Goal: Task Accomplishment & Management: Manage account settings

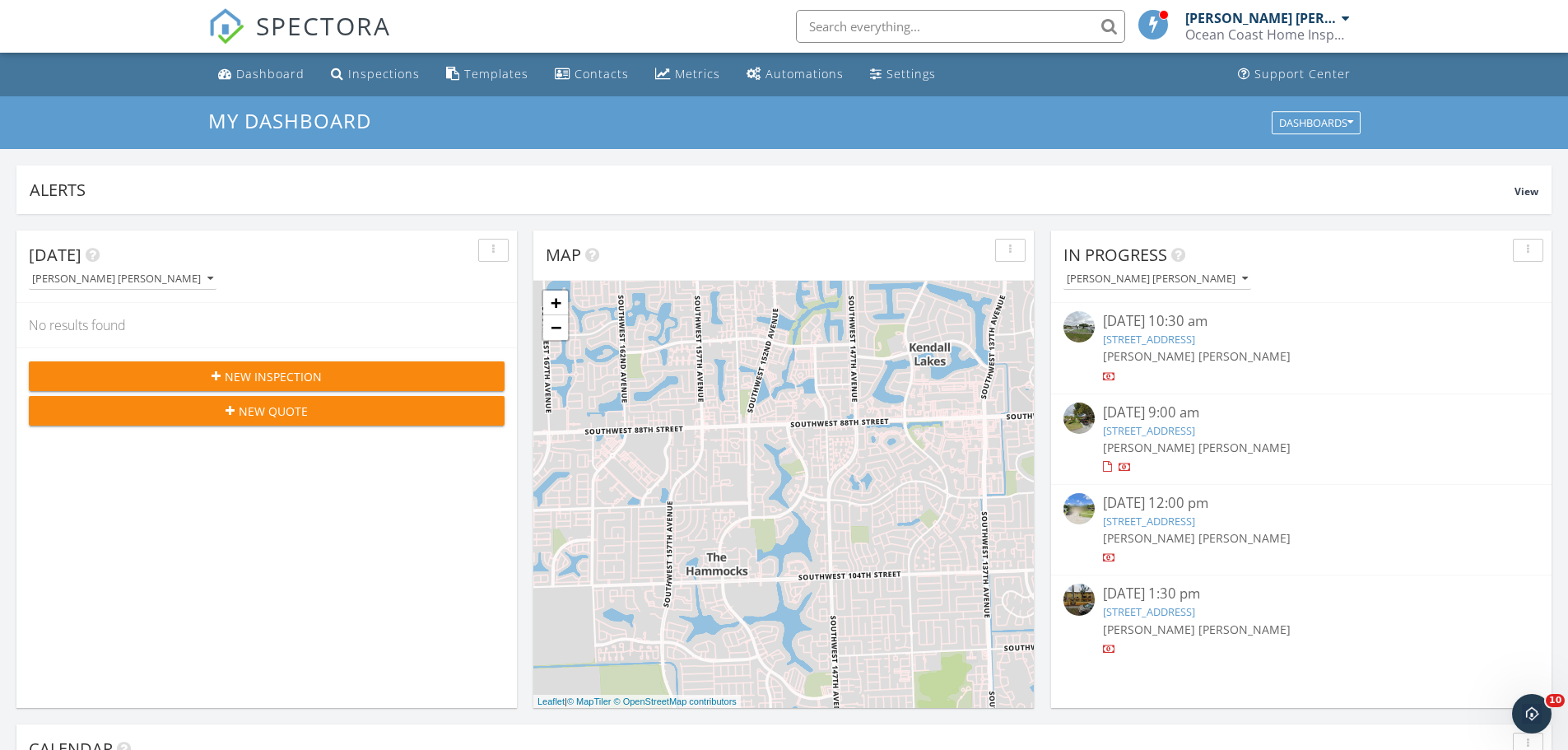
click at [829, 28] on input "text" at bounding box center [960, 26] width 329 height 33
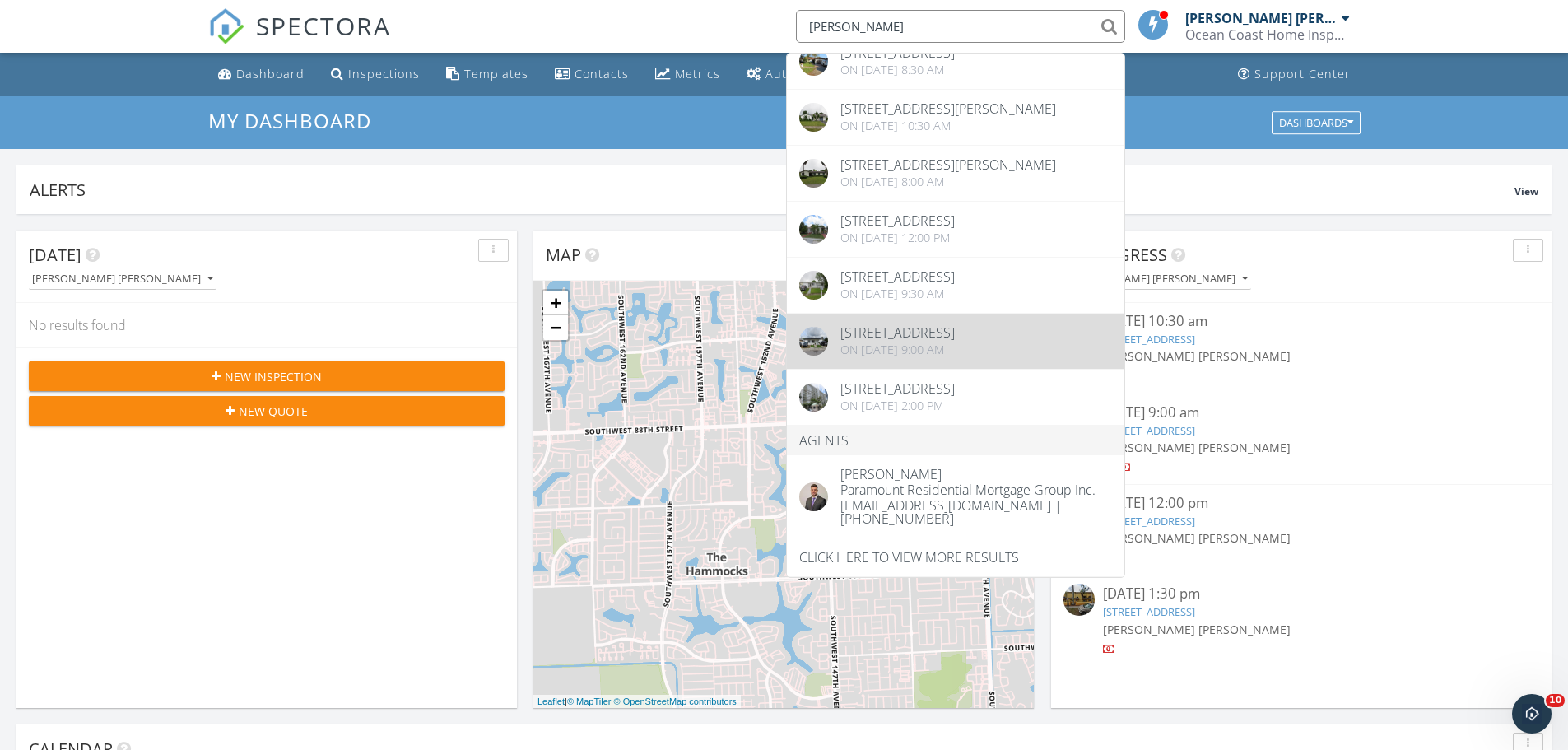
scroll to position [2657, 0]
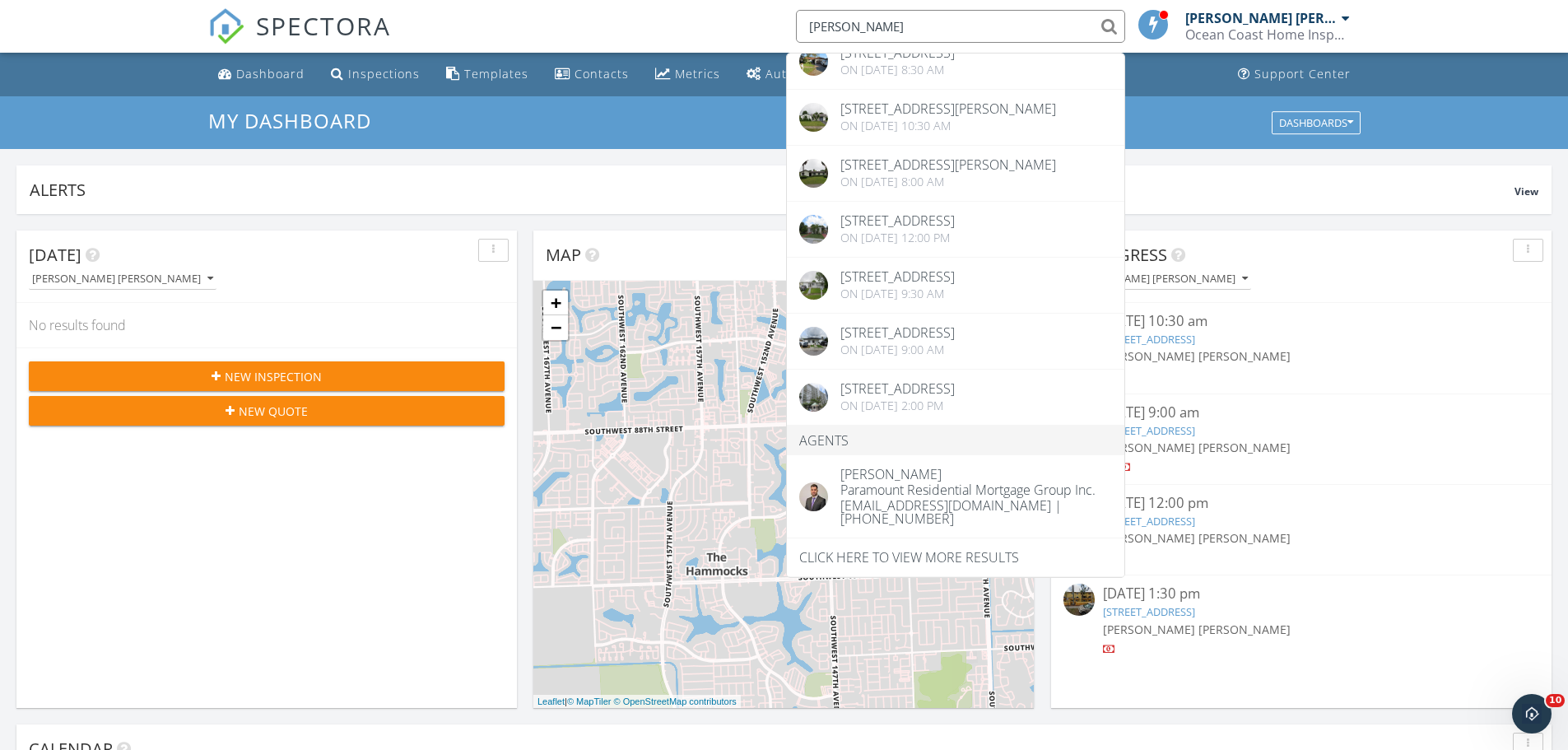
type input "fernando cha"
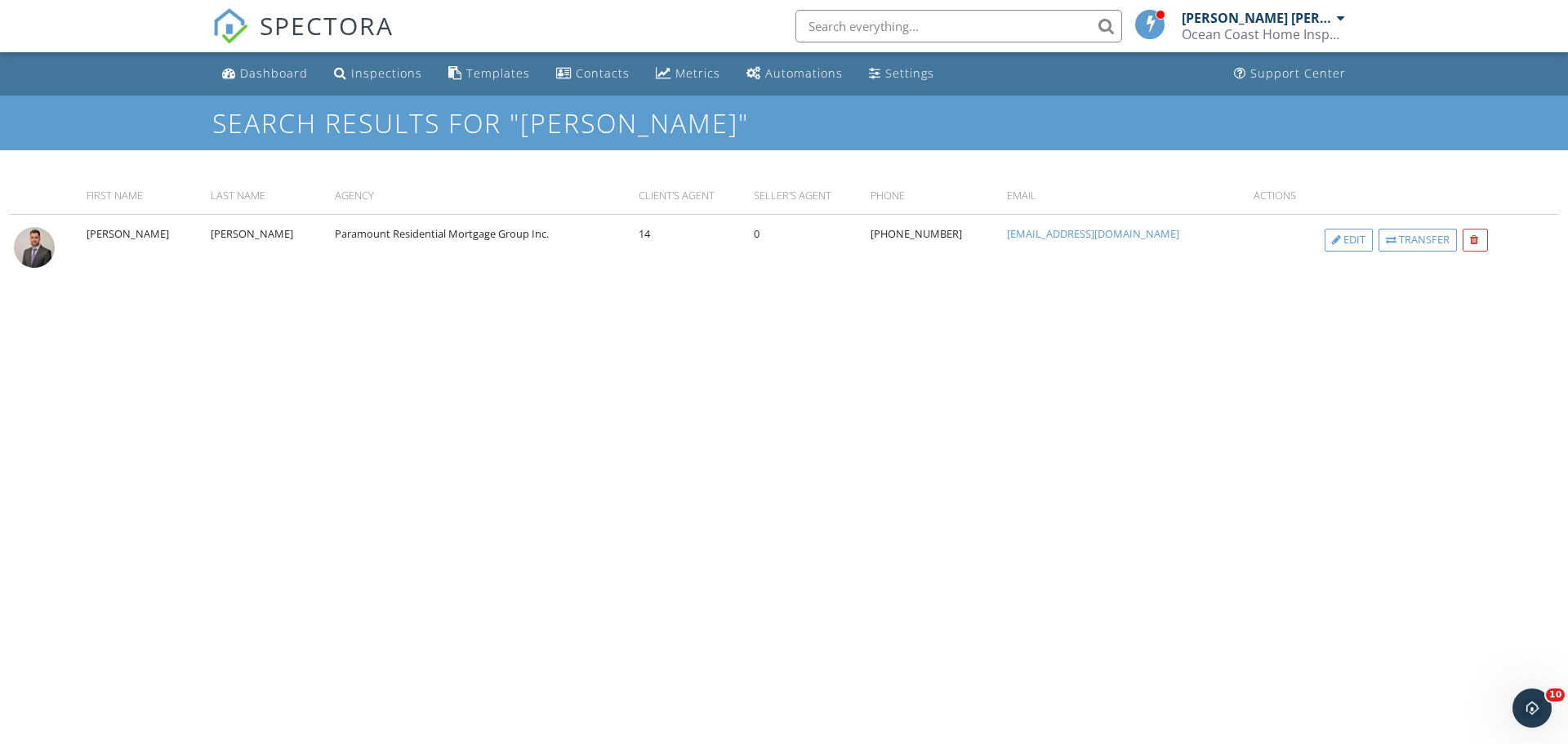
click at [21, 249] on img at bounding box center [34, 248] width 41 height 41
click at [591, 357] on div "First Name Last Name Agency client's Agent Seller's Agent Phone Email Actions F…" at bounding box center [784, 274] width 1568 height 249
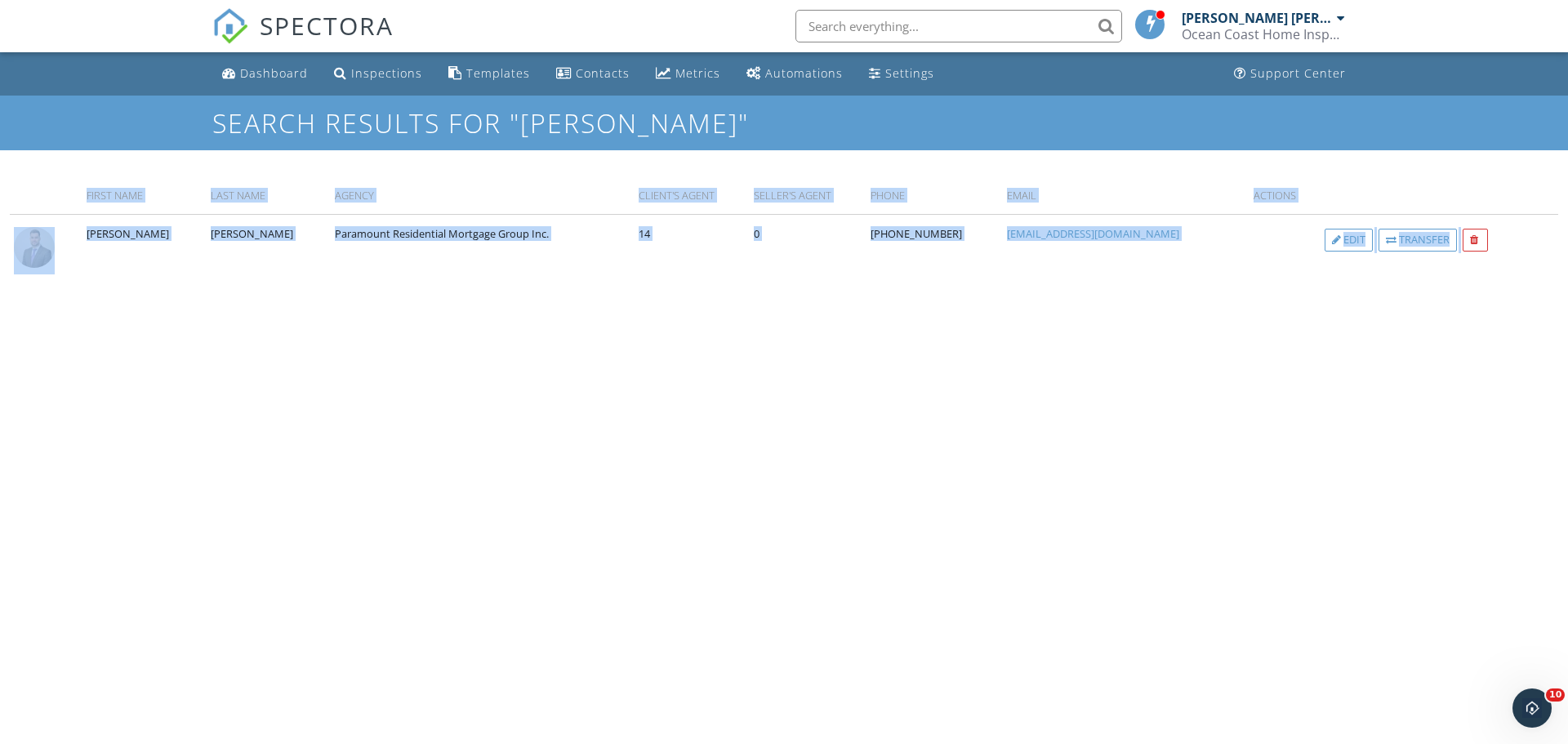
click at [591, 357] on div "First Name Last Name Agency client's Agent Seller's Agent Phone Email Actions F…" at bounding box center [784, 274] width 1568 height 249
click at [739, 458] on body "SPECTORA Jorge F Morera Saavedra Ocean Coast Home Inspections Role: Inspector D…" at bounding box center [784, 365] width 1568 height 731
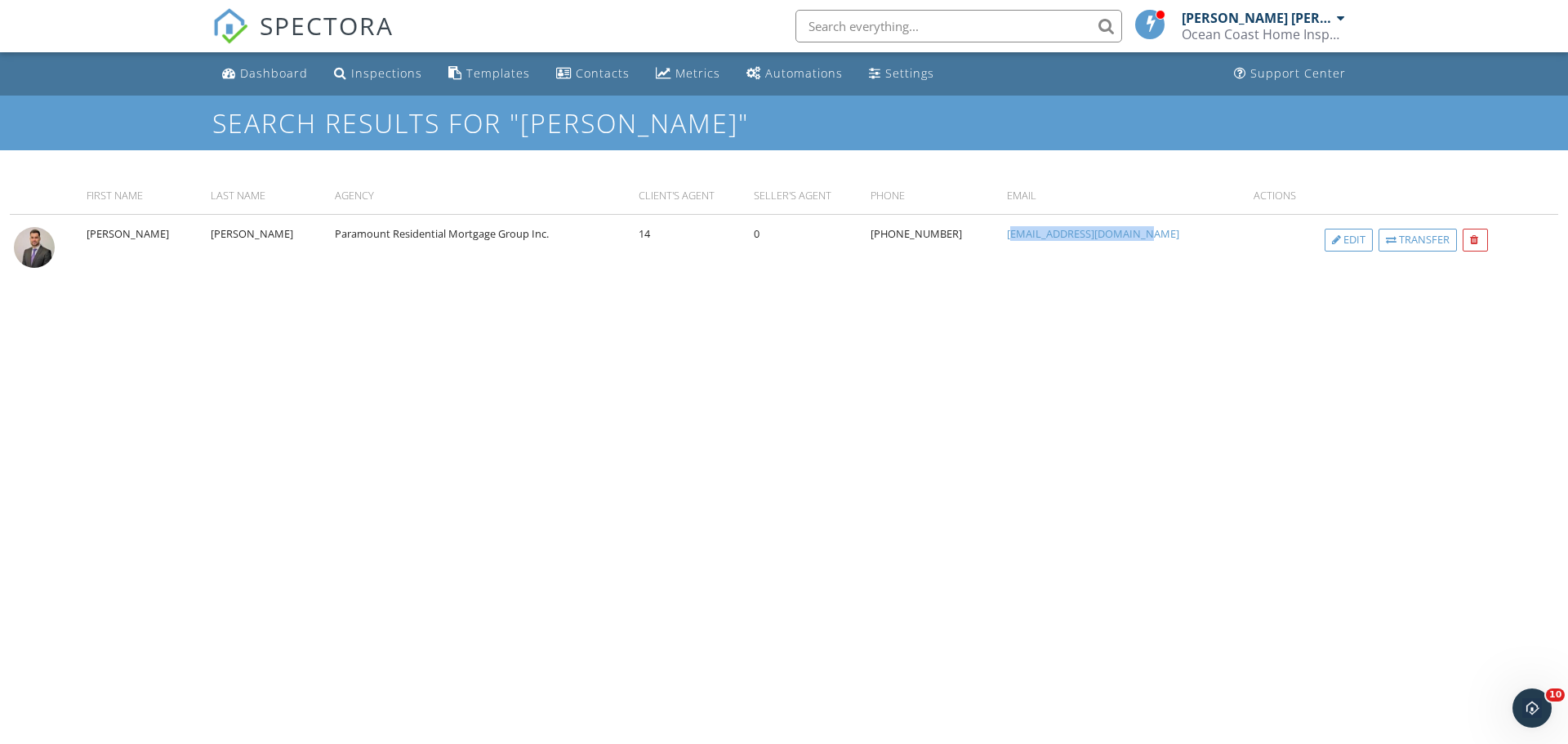
drag, startPoint x: 1197, startPoint y: 238, endPoint x: 1000, endPoint y: 241, distance: 197.0
click at [1003, 241] on td "fchaves@primepluscg.com" at bounding box center [1126, 277] width 247 height 126
copy link "fchaves@primepluscg.com"
paste input "fchaves@primepluscg.com"
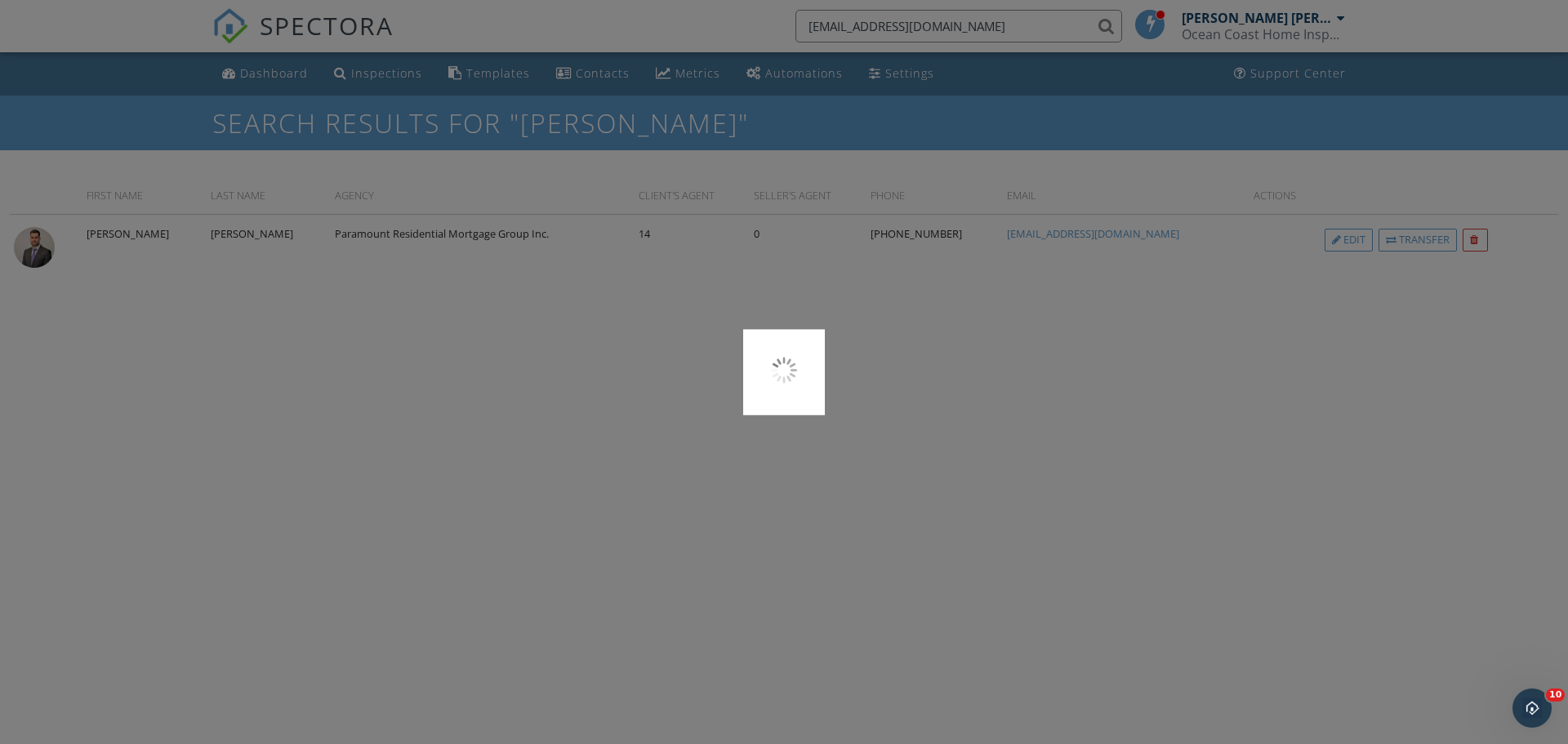
type input "fchaves@primepluscg.com"
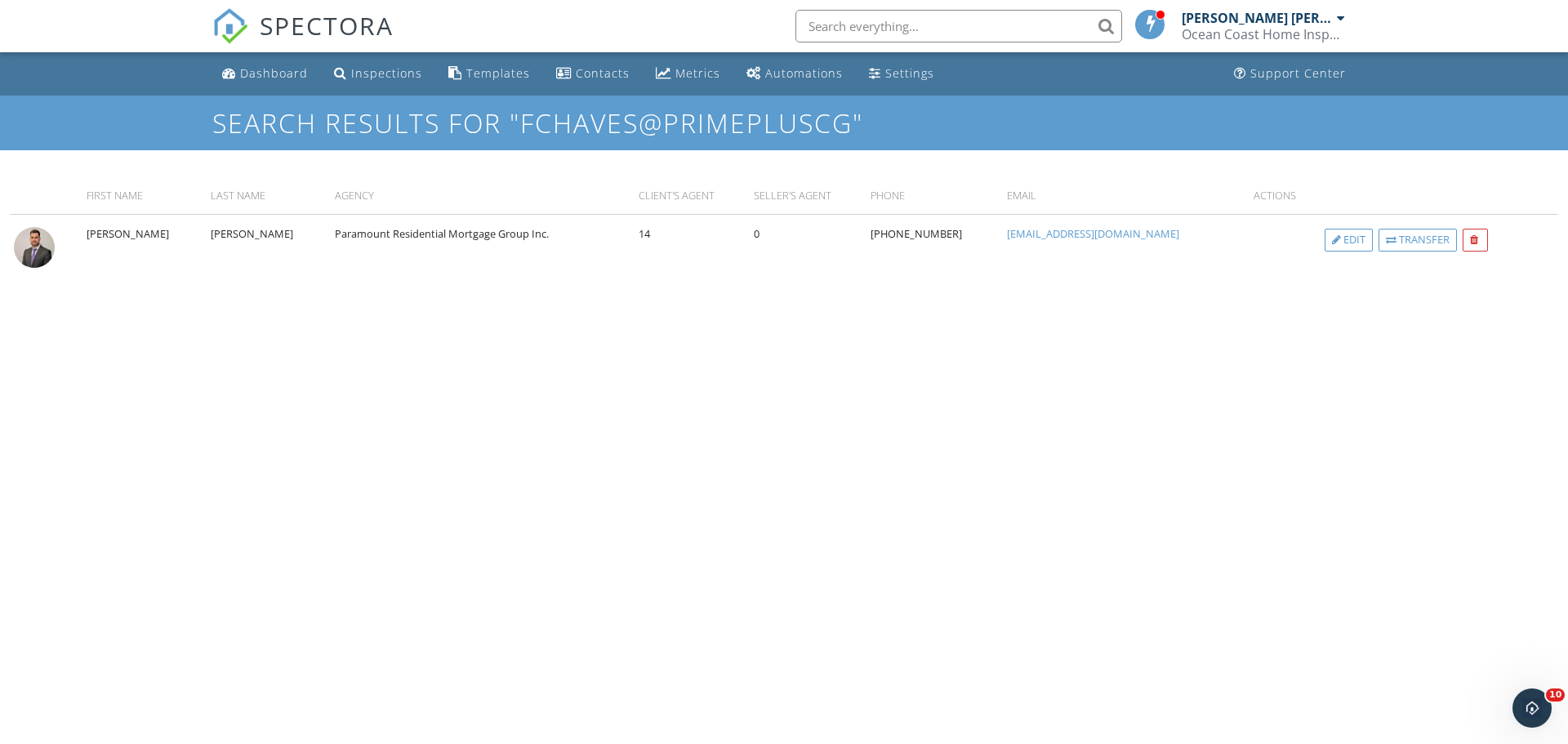
click at [849, 23] on input "text" at bounding box center [958, 26] width 327 height 33
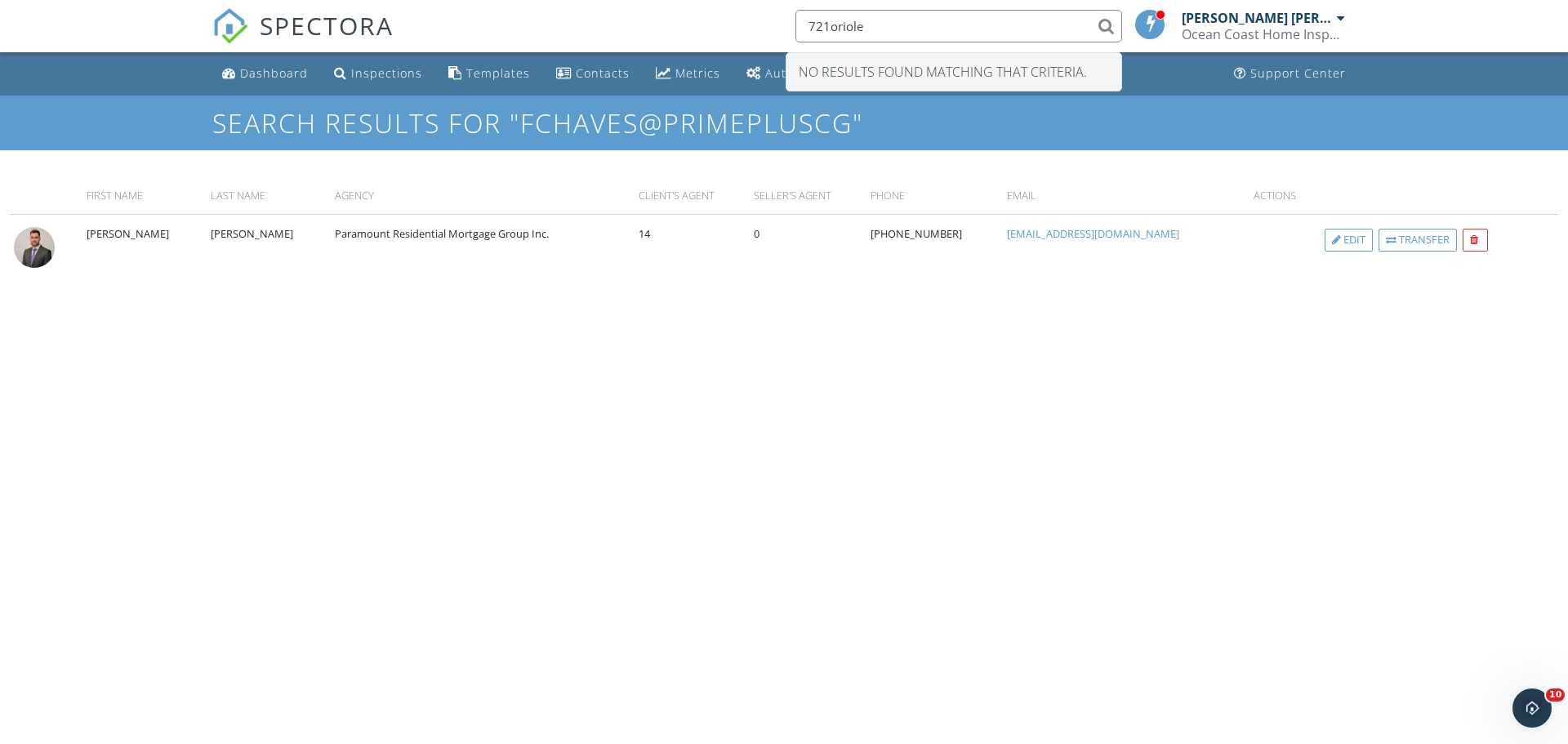
type input "721oriole"
drag, startPoint x: 880, startPoint y: 24, endPoint x: 765, endPoint y: 38, distance: 115.8
click at [765, 38] on div "SPECTORA 721oriole No results found matching that criteria. Jorge F Morera Saav…" at bounding box center [784, 26] width 1143 height 52
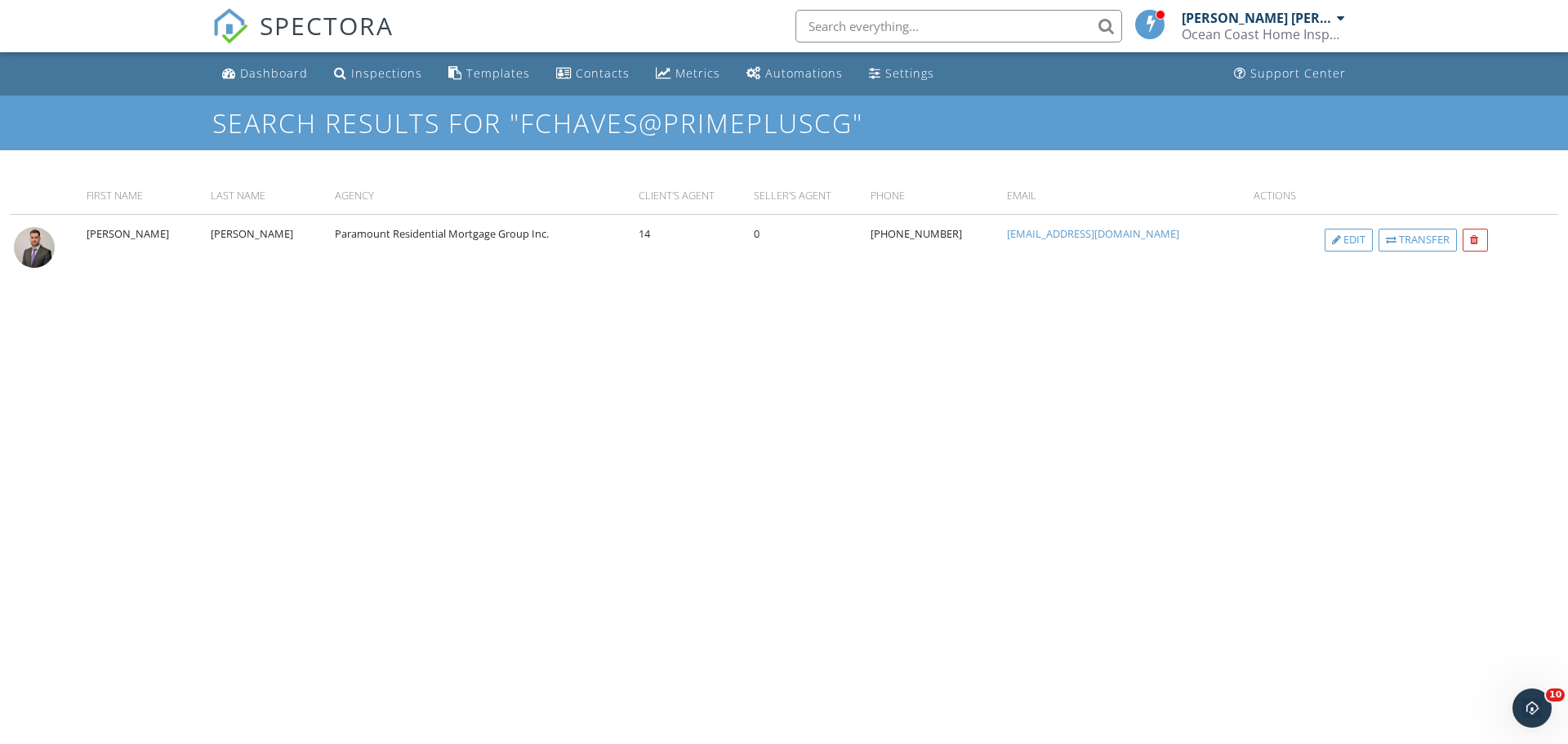
paste input "721 Oriole Ave, Miami Springs, FL 33166"
type input "721 Oriole Ave, Miami Springs, FL 33166"
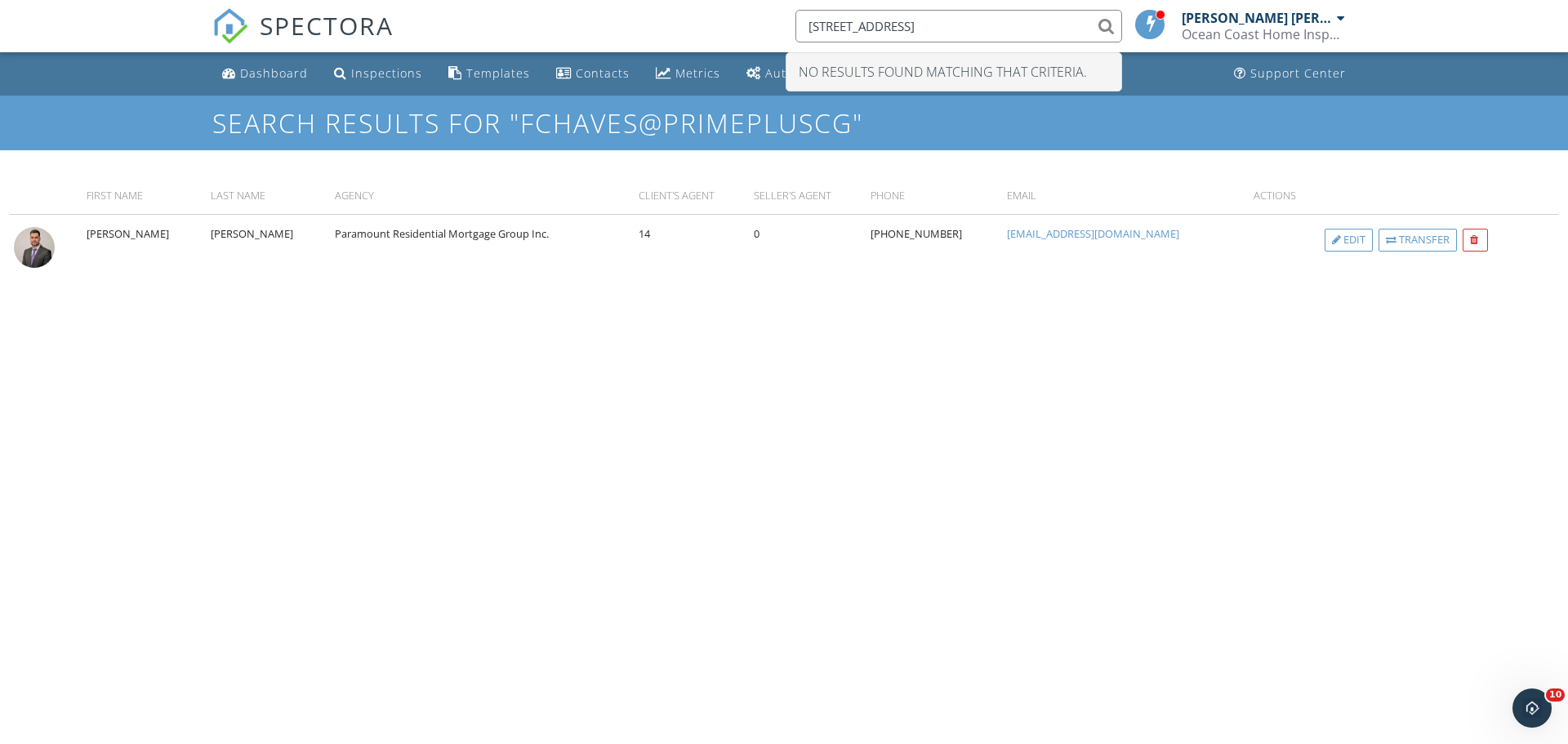
drag, startPoint x: 1049, startPoint y: 27, endPoint x: 750, endPoint y: 43, distance: 299.4
click at [750, 43] on div "SPECTORA 721 Oriole Ave, Miami Springs, FL 33166 No results found matching that…" at bounding box center [784, 26] width 1143 height 52
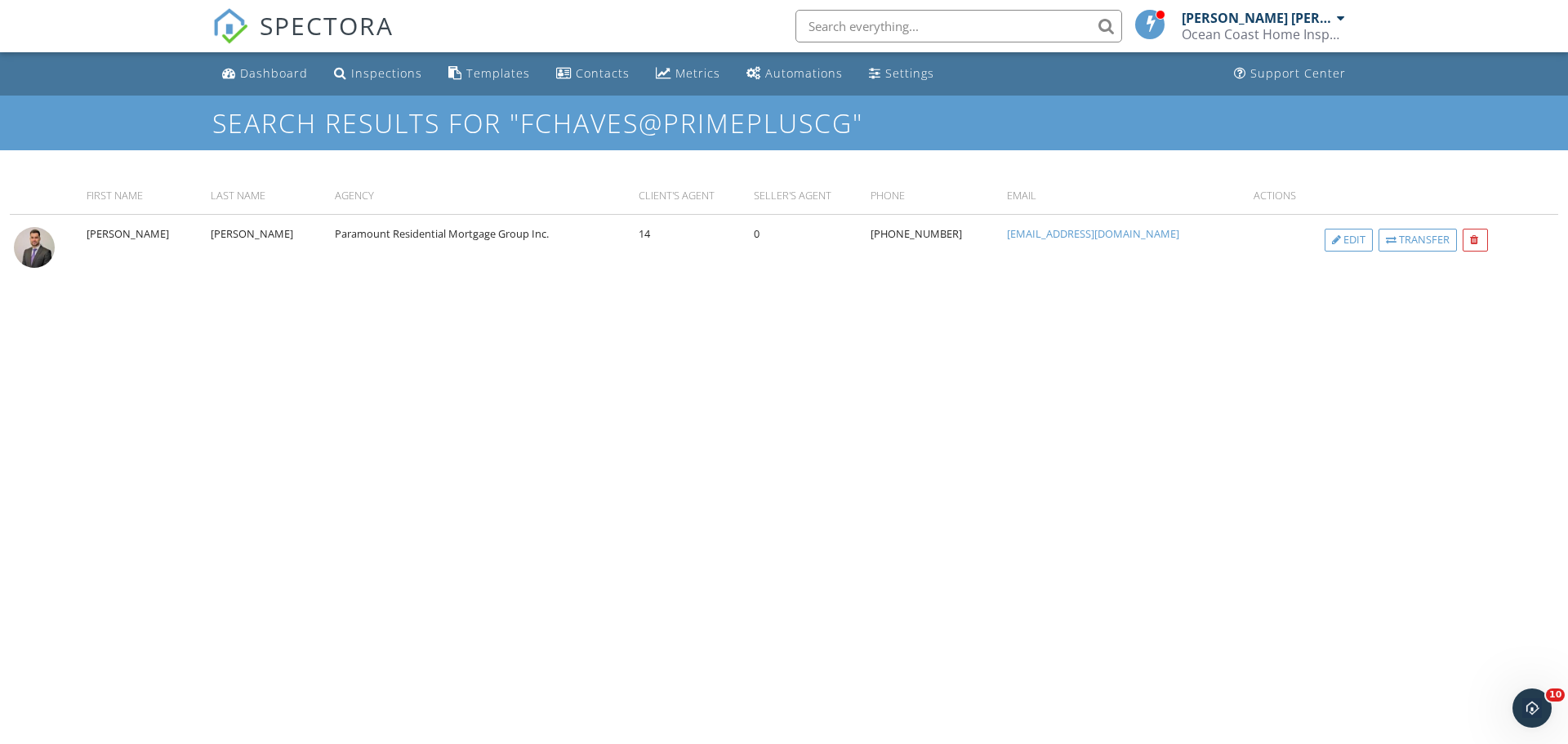
click at [706, 543] on body "SPECTORA Jorge F Morera Saavedra Ocean Coast Home Inspections Role: Inspector D…" at bounding box center [784, 365] width 1568 height 731
click at [711, 546] on body "SPECTORA Jorge F Morera Saavedra Ocean Coast Home Inspections Role: Inspector D…" at bounding box center [784, 365] width 1568 height 731
click at [712, 546] on body "SPECTORA Jorge F Morera Saavedra Ocean Coast Home Inspections Role: Inspector D…" at bounding box center [784, 365] width 1568 height 731
click at [265, 81] on link "Dashboard" at bounding box center [264, 74] width 99 height 30
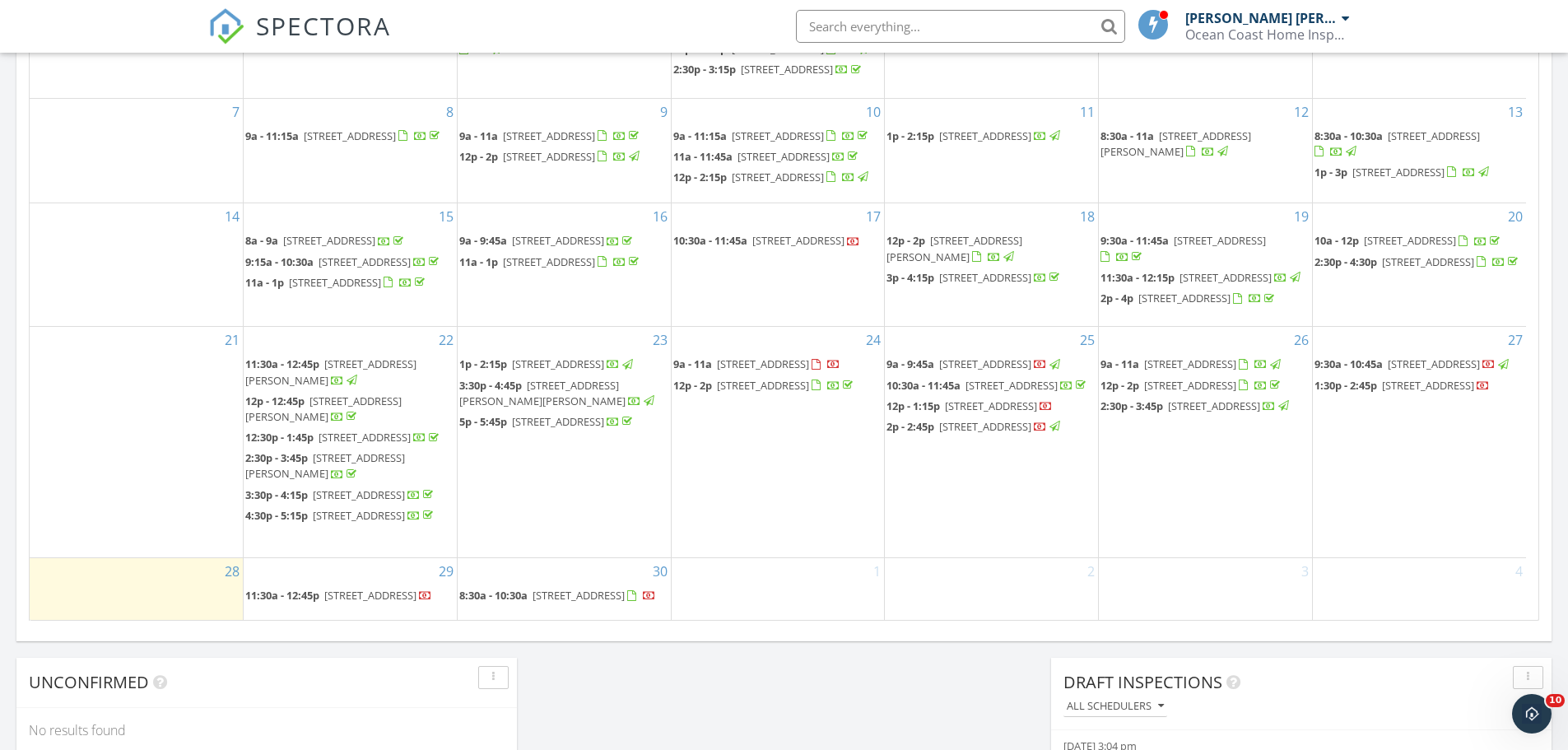
scroll to position [906, 0]
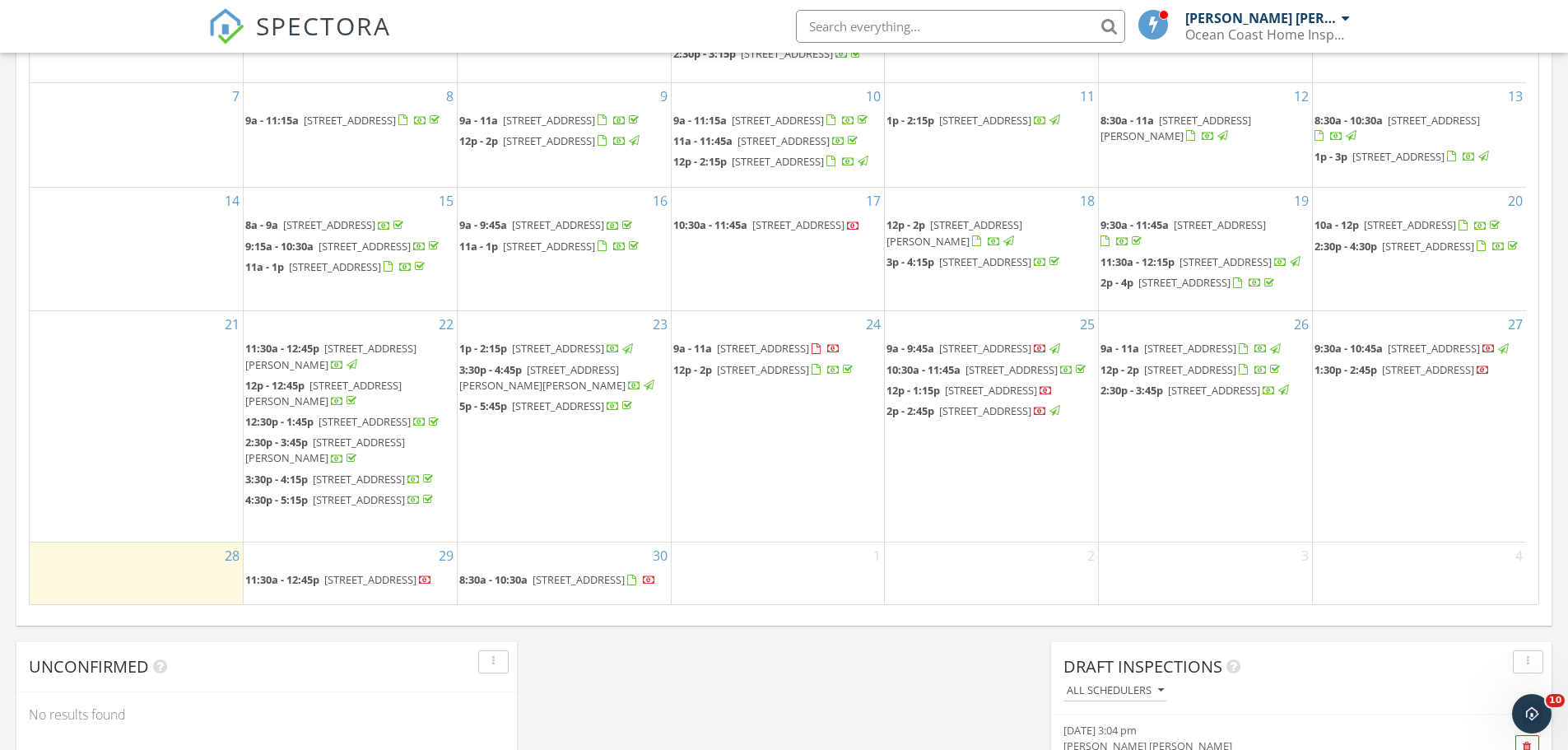
click at [736, 340] on span "[STREET_ADDRESS]" at bounding box center [763, 347] width 92 height 15
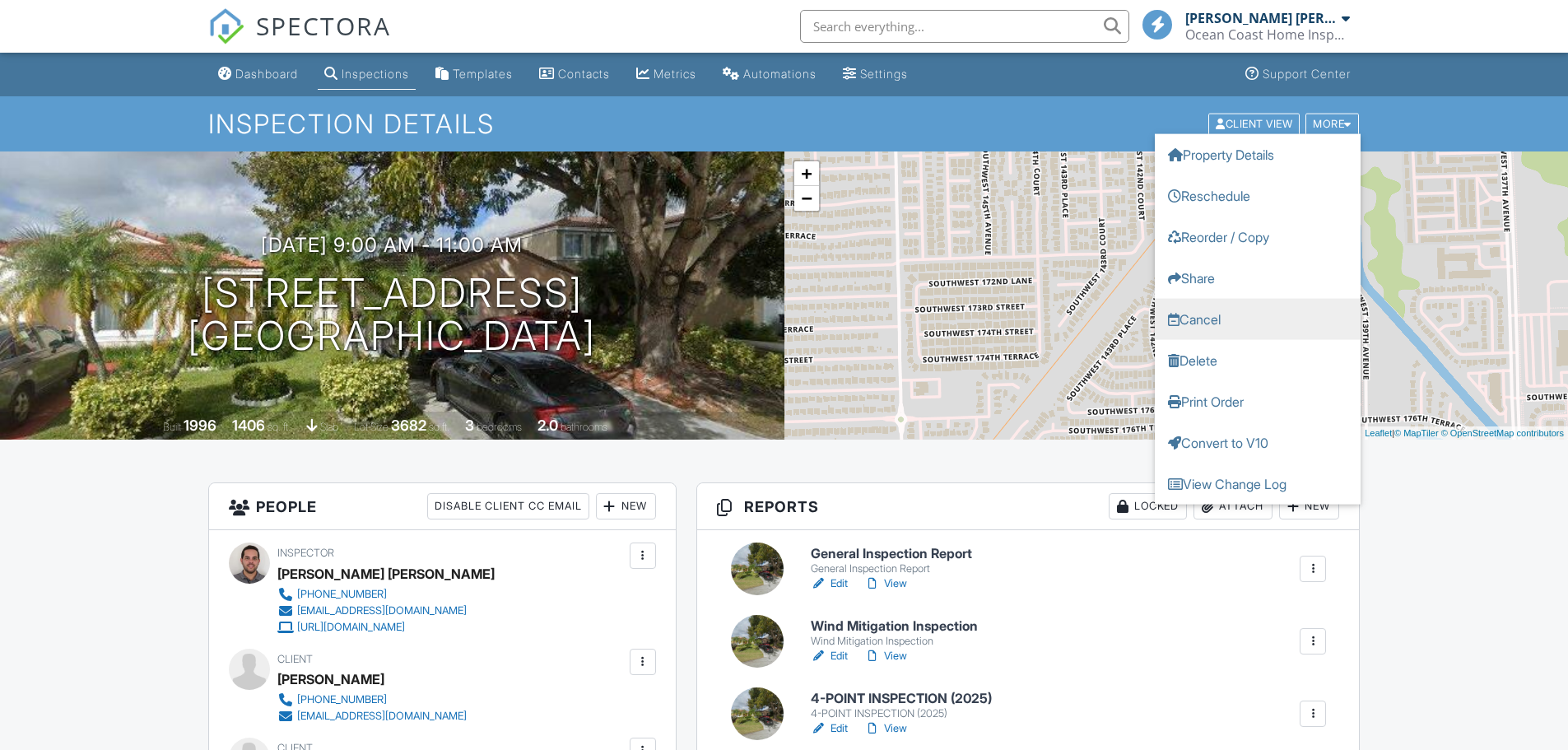
click at [1216, 321] on link "Cancel" at bounding box center [1258, 319] width 206 height 41
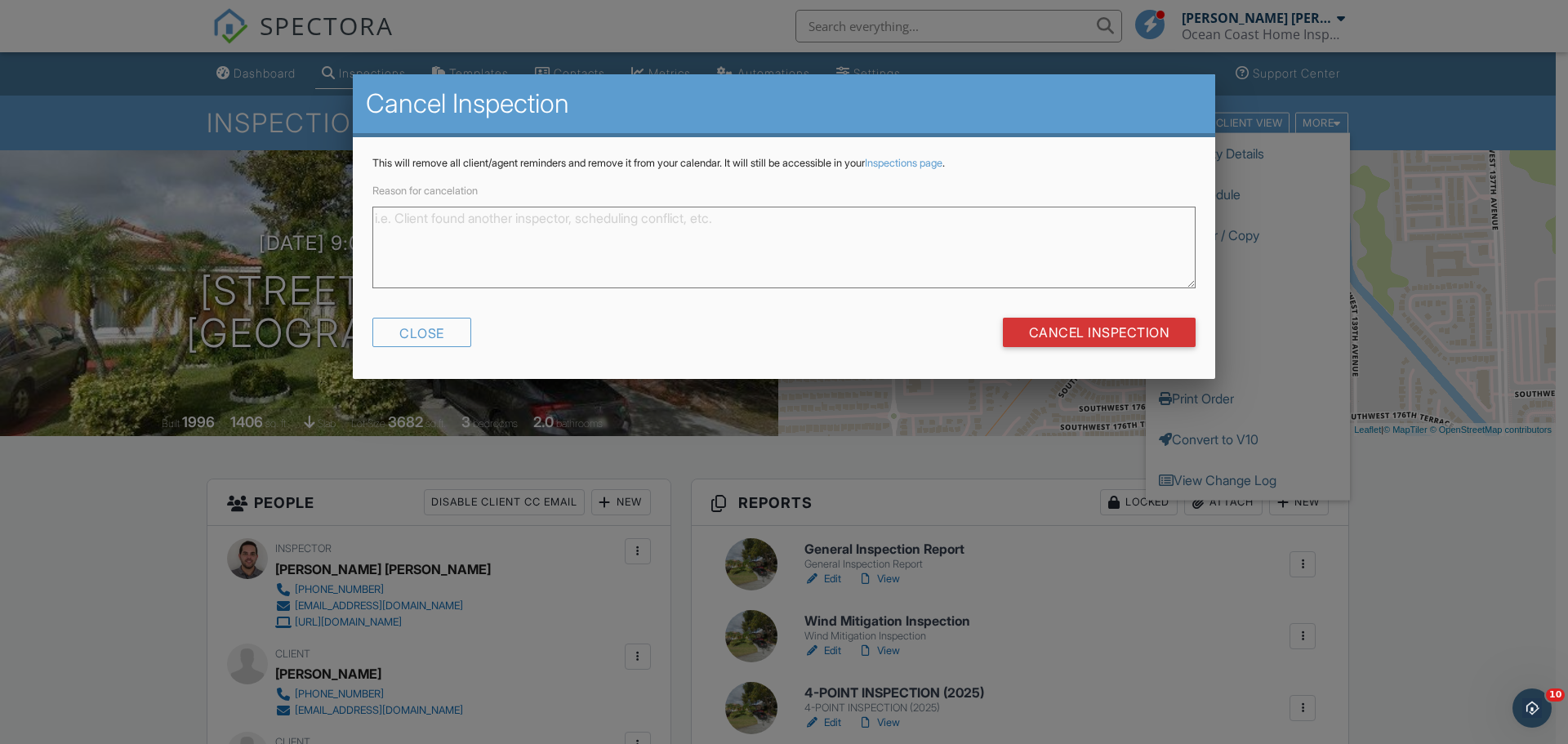
click at [1080, 114] on h2 "Cancel Inspection" at bounding box center [784, 104] width 836 height 33
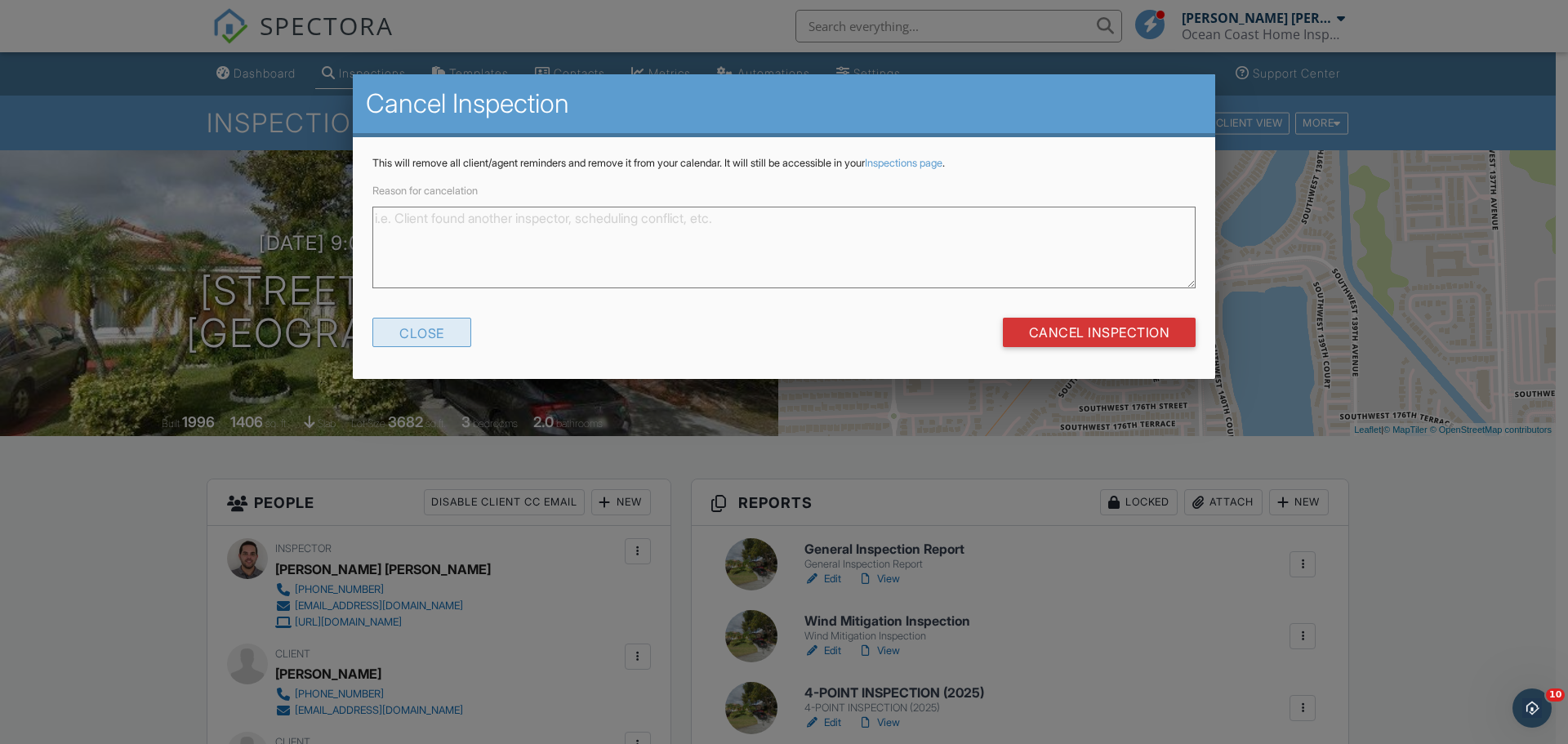
click at [412, 329] on div "Close" at bounding box center [421, 333] width 99 height 29
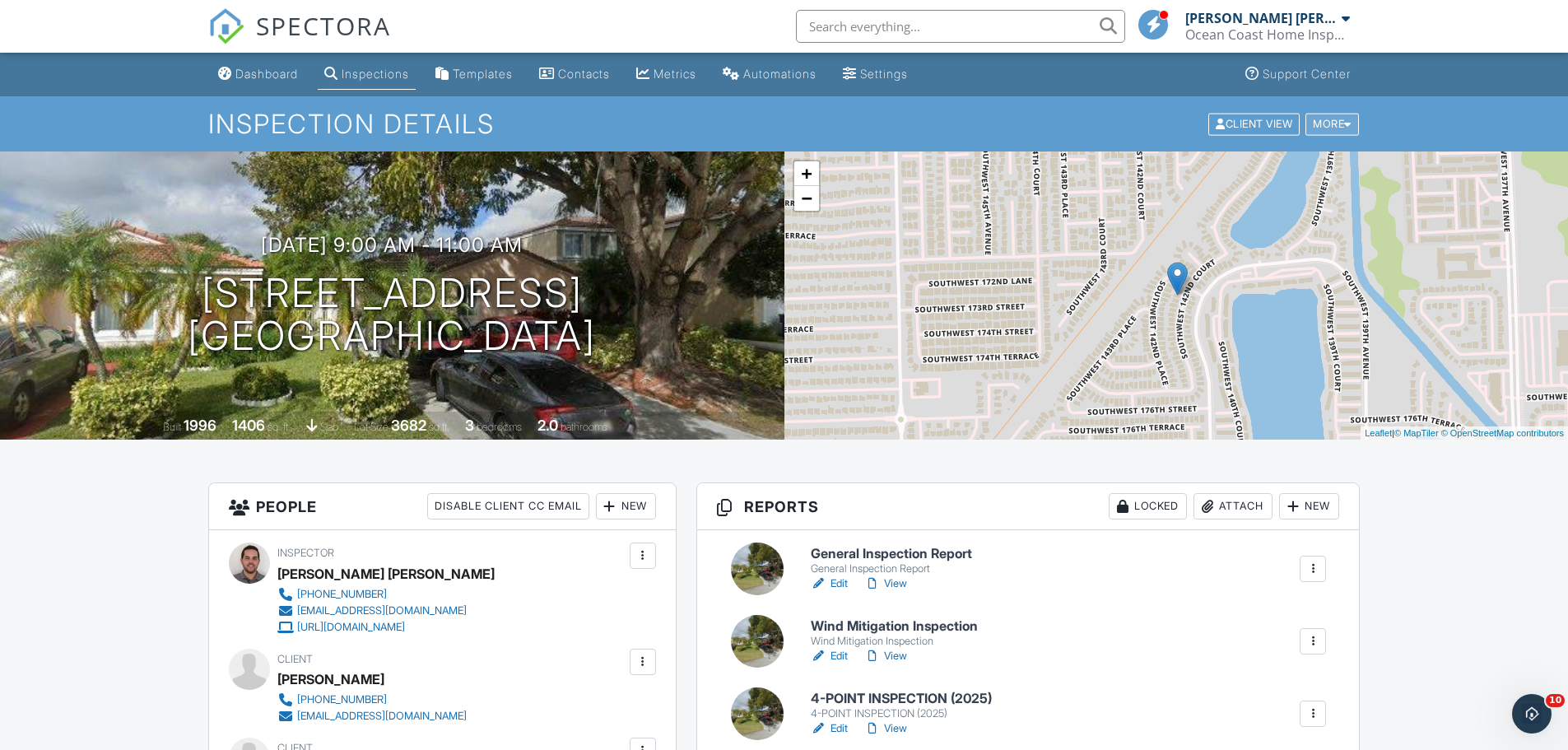
click at [1325, 130] on div "More" at bounding box center [1333, 124] width 54 height 22
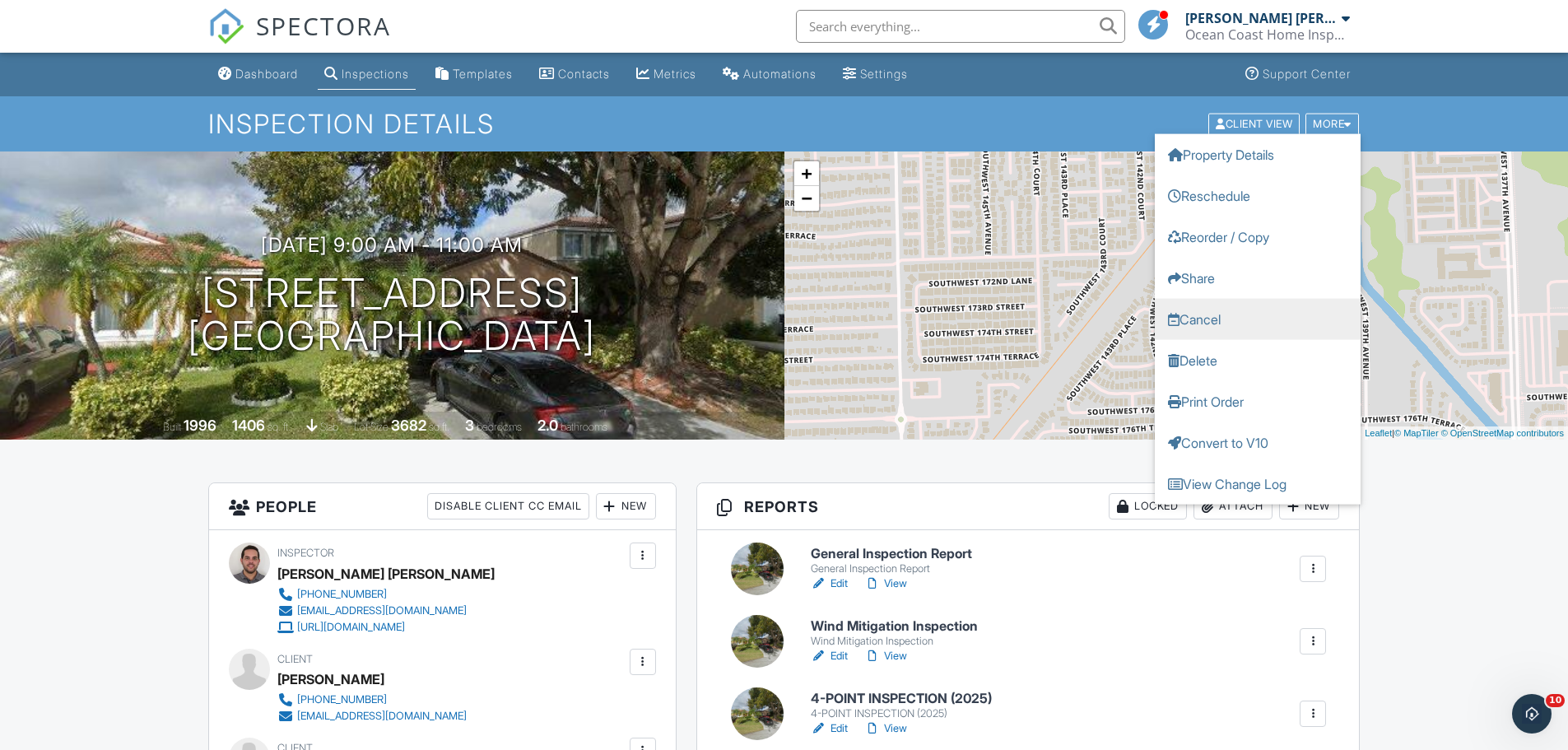
click at [1226, 327] on link "Cancel" at bounding box center [1258, 319] width 206 height 41
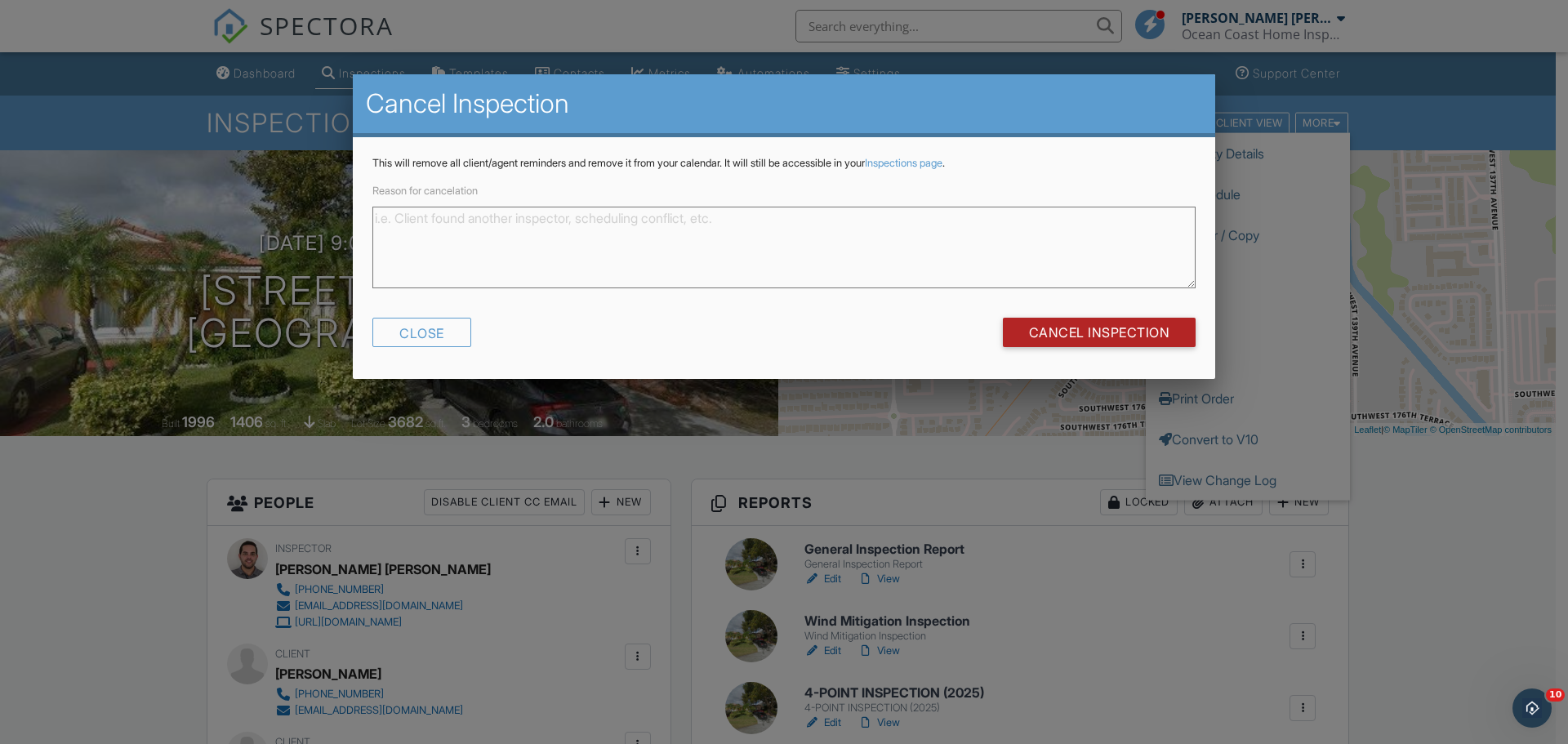
click at [1073, 335] on input "Cancel Inspection" at bounding box center [1100, 333] width 194 height 29
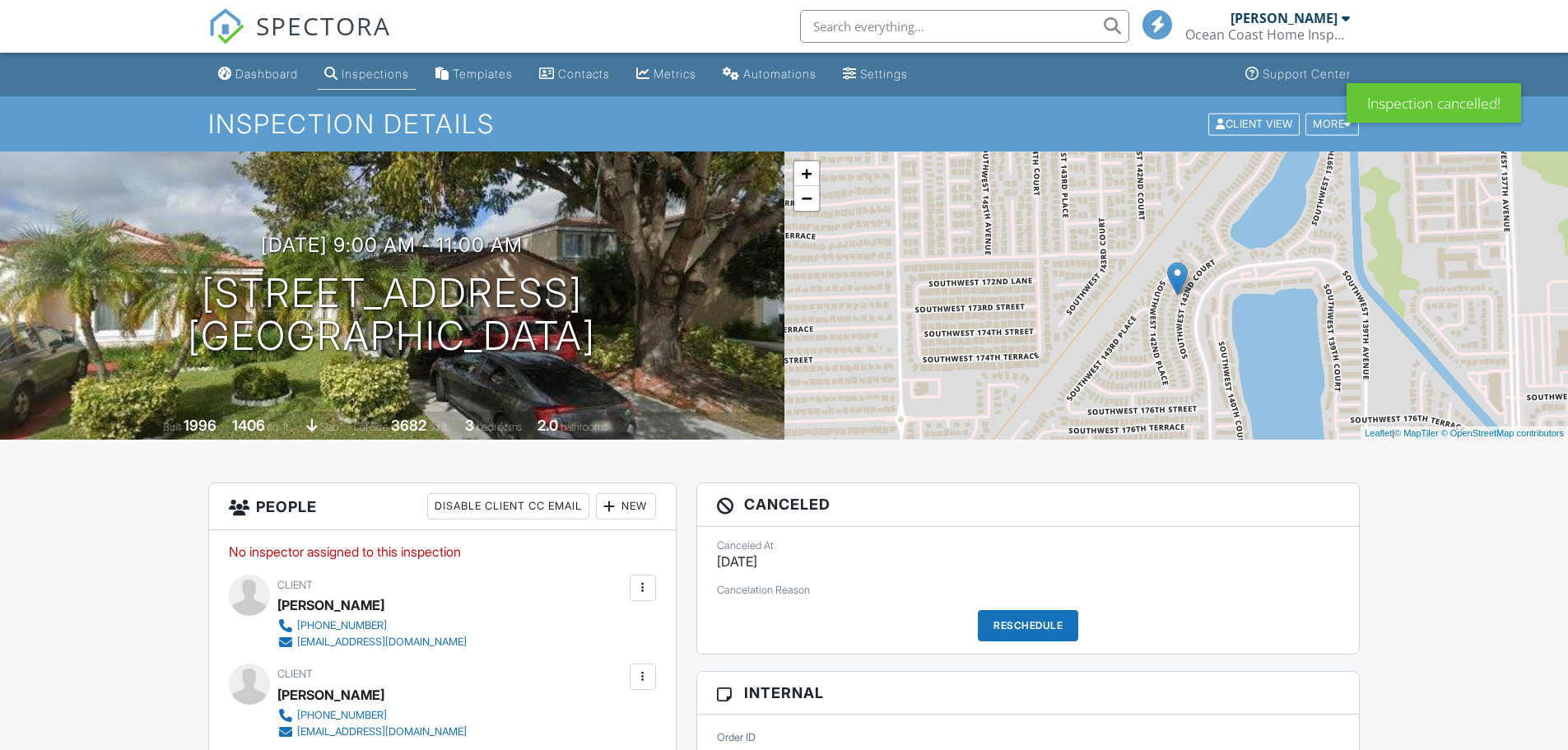
click at [1346, 130] on div "More" at bounding box center [1333, 124] width 54 height 22
click at [1339, 130] on div "More" at bounding box center [1333, 124] width 54 height 22
click at [1329, 126] on div "More" at bounding box center [1333, 124] width 54 height 22
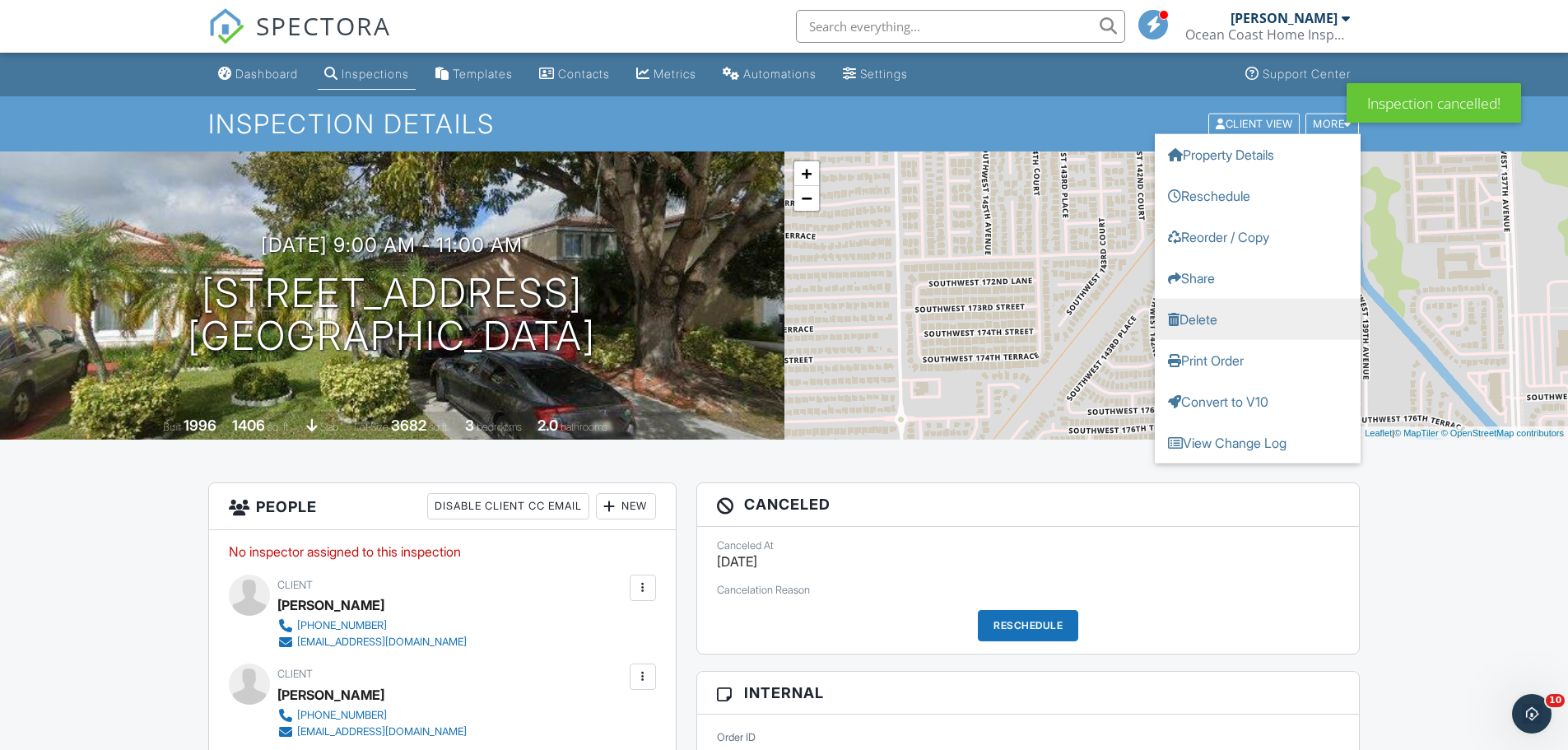
click at [1232, 321] on link "Delete" at bounding box center [1258, 319] width 206 height 41
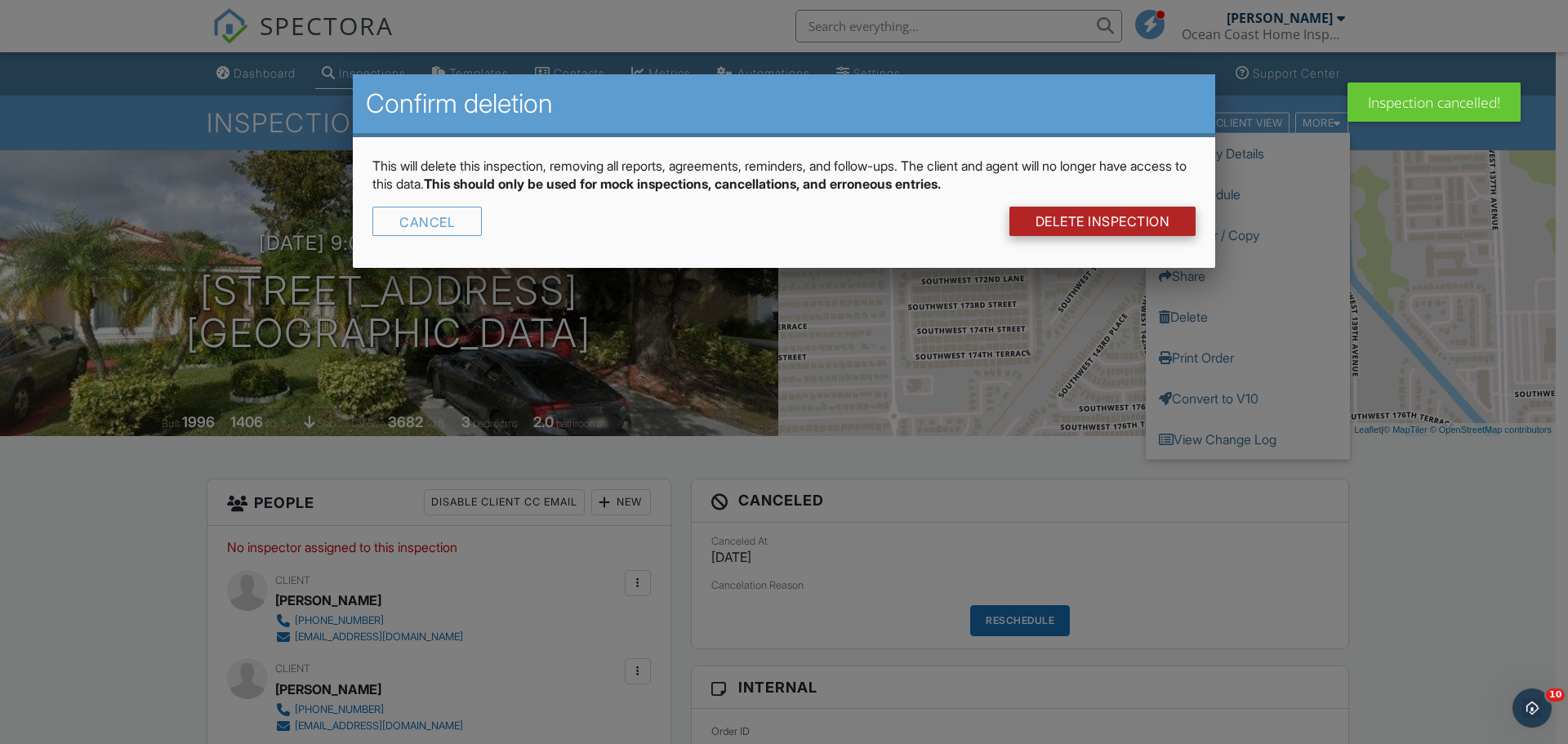
click at [1105, 220] on link "DELETE Inspection" at bounding box center [1102, 221] width 187 height 29
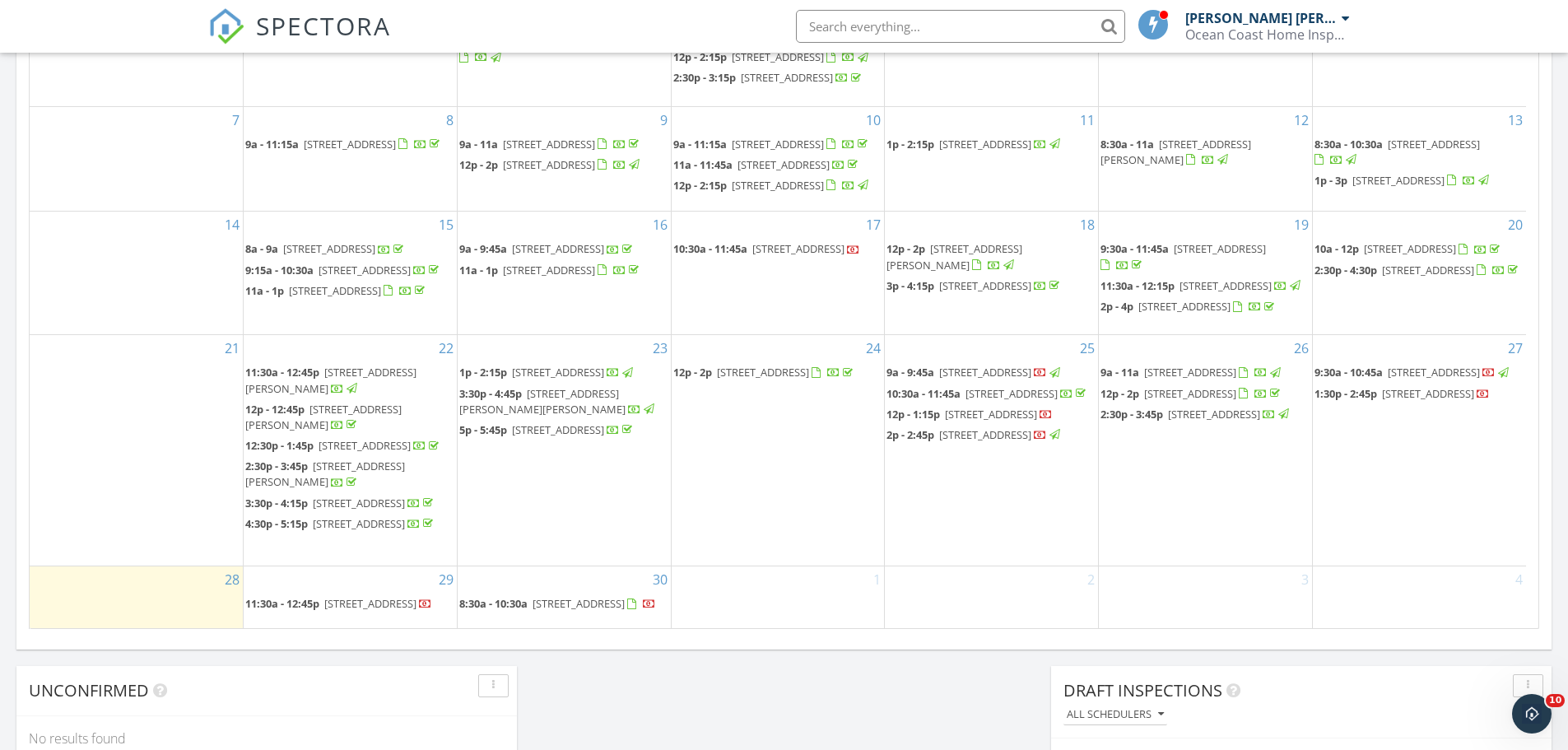
scroll to position [988, 0]
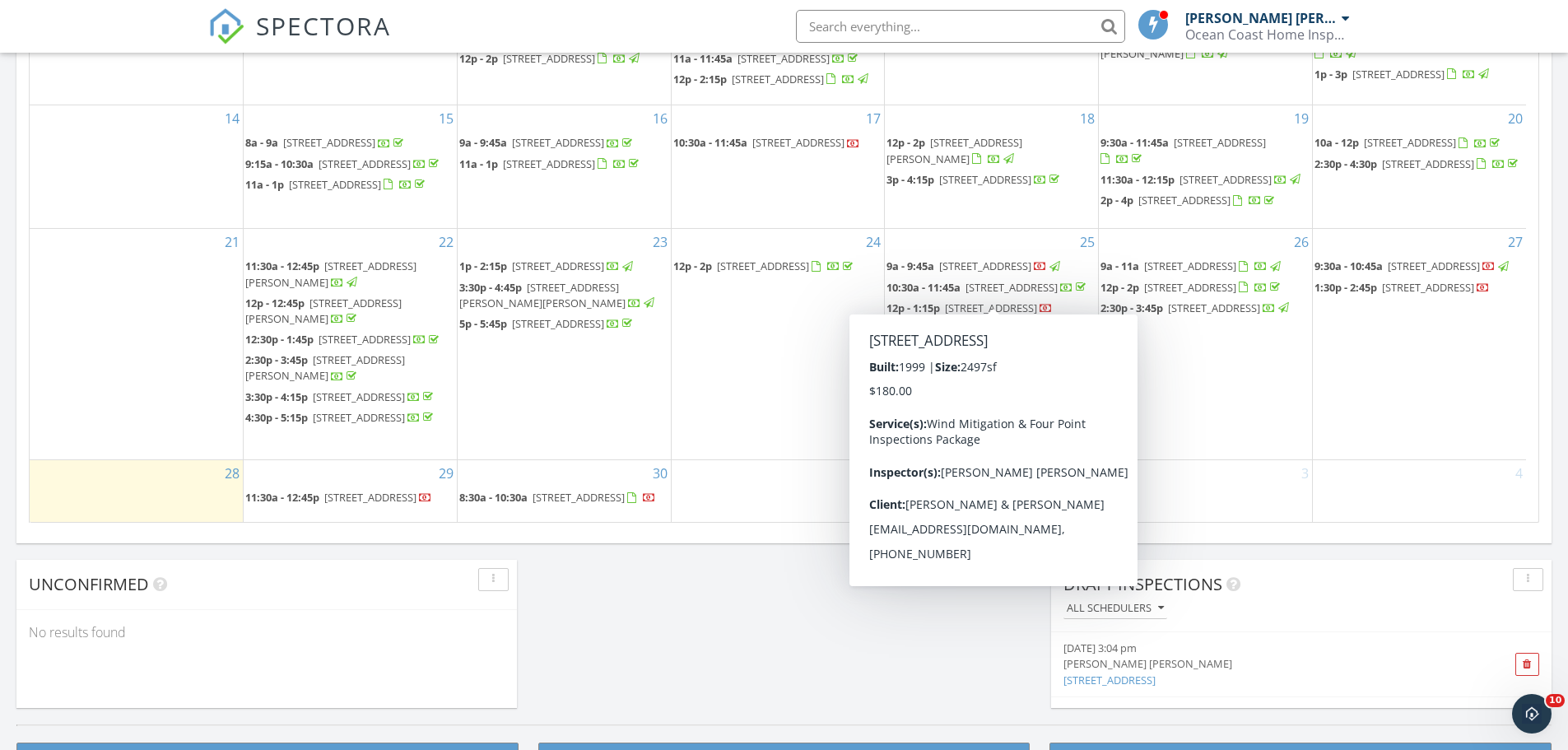
click at [1283, 543] on div "Calendar September 2025 today list day week cal wk 4 wk month Sun Mon Tue Wed T…" at bounding box center [784, 139] width 1535 height 806
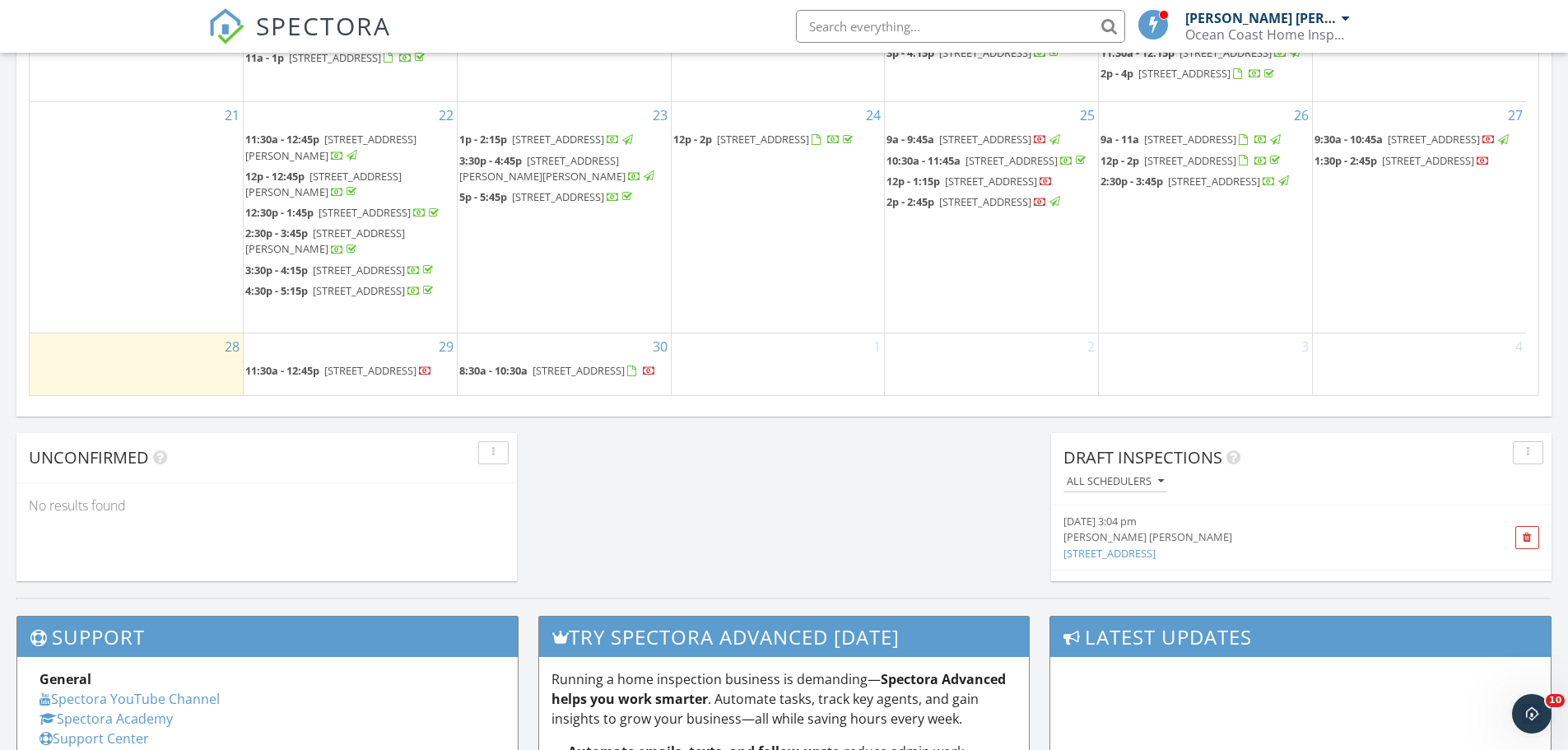
scroll to position [1070, 0]
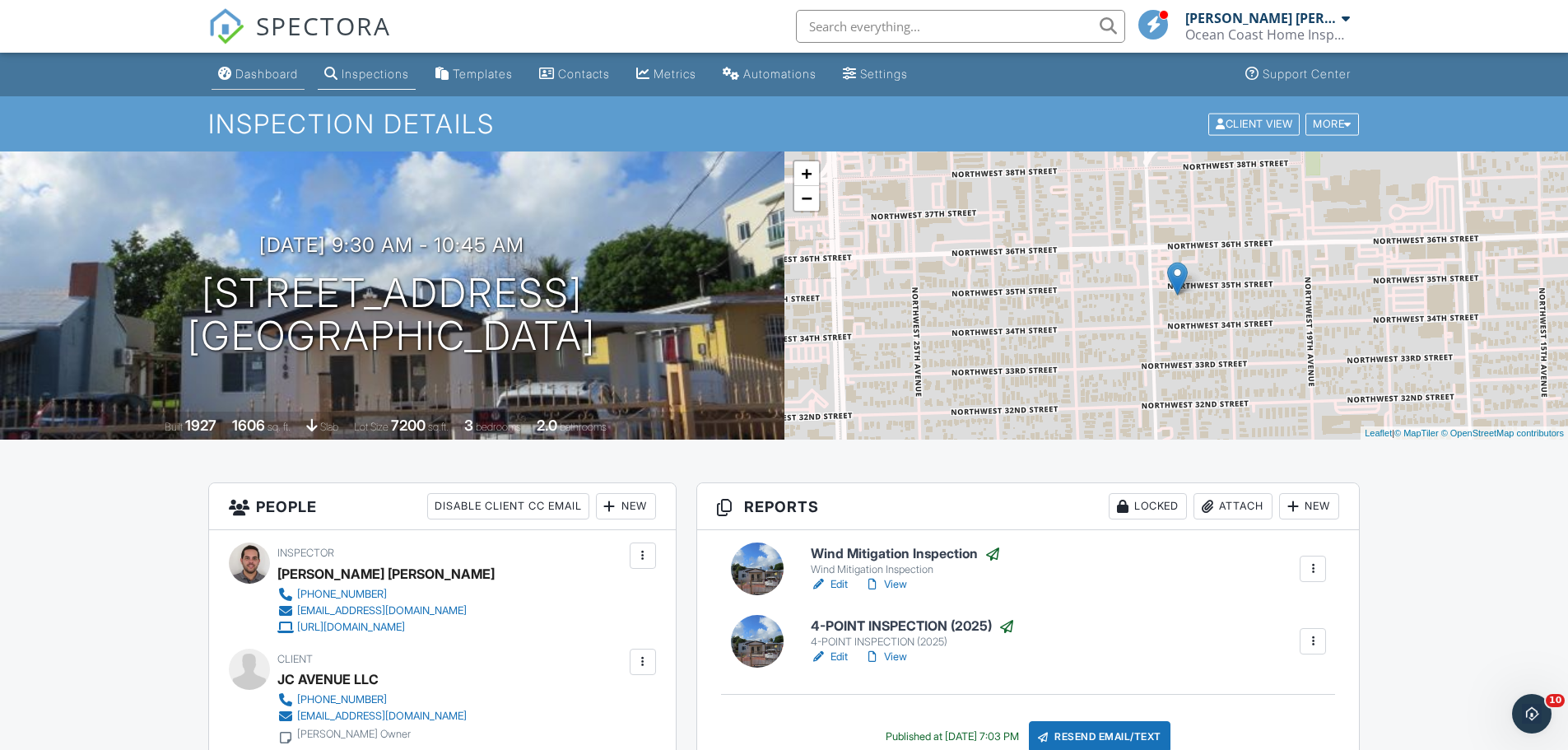
click at [268, 73] on div "Dashboard" at bounding box center [266, 73] width 62 height 14
